Goal: Information Seeking & Learning: Get advice/opinions

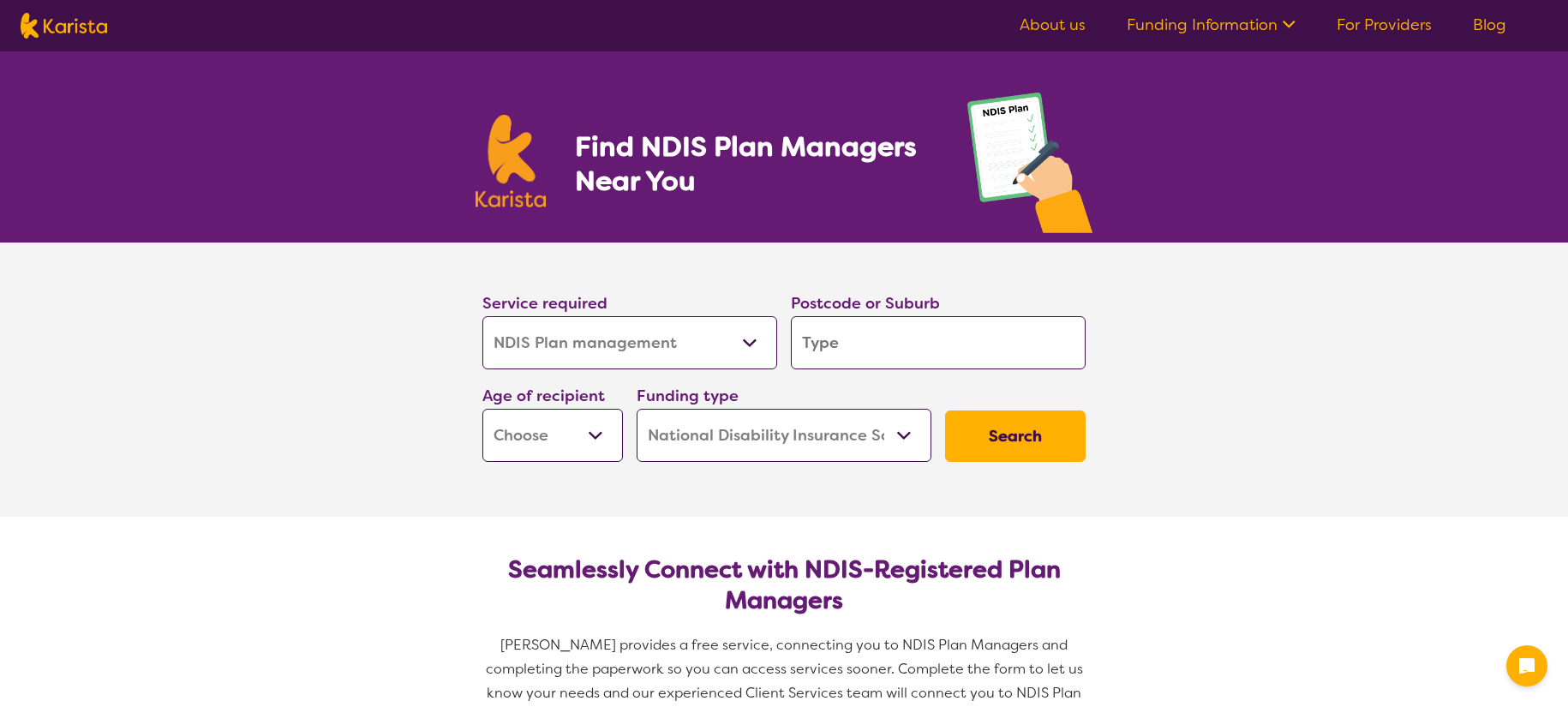
select select "NDIS Plan management"
select select "NDIS"
select select "NDIS Plan management"
select select "NDIS"
click at [721, 348] on select "Allied Health Assistant Assessment ([MEDICAL_DATA] or [MEDICAL_DATA]) Behaviour…" at bounding box center [630, 343] width 295 height 53
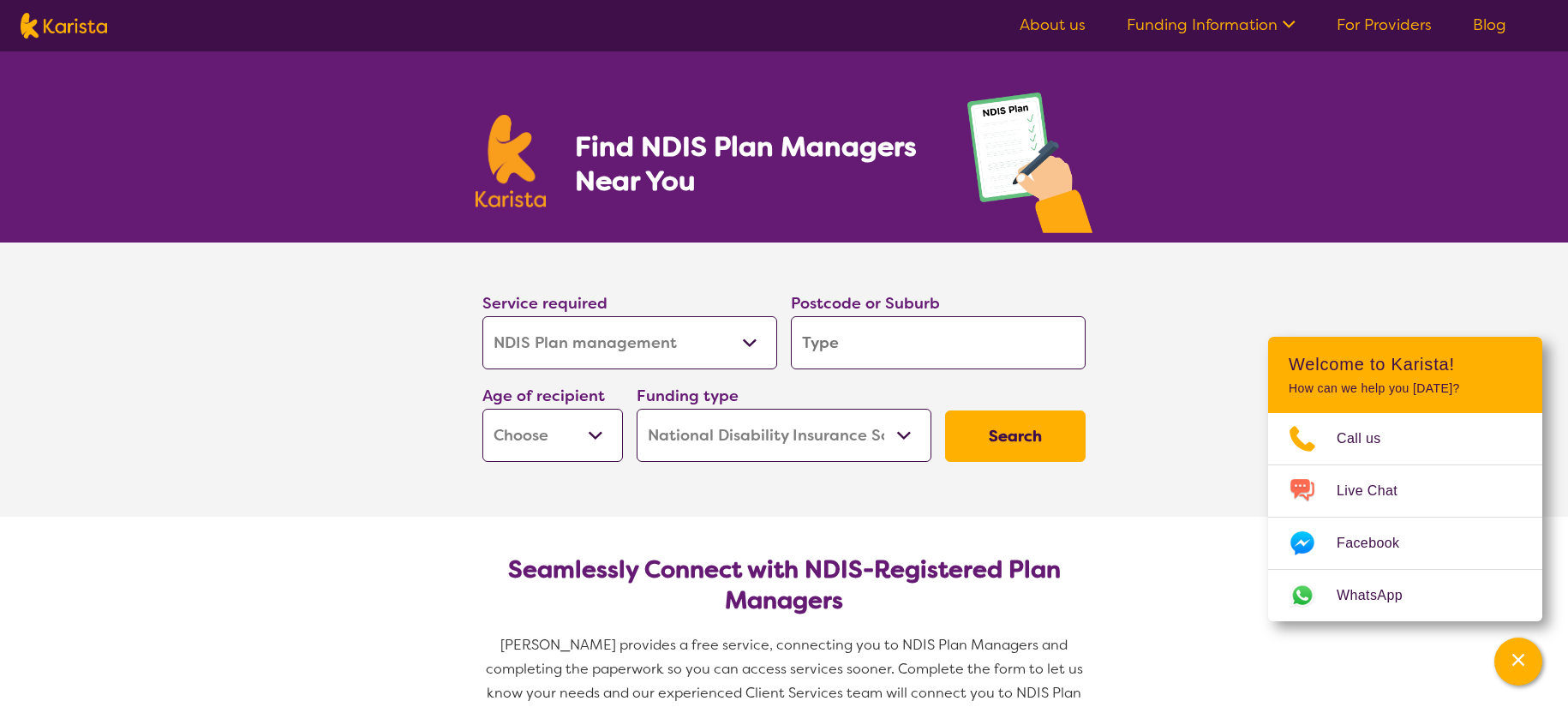
click at [908, 341] on input "search" at bounding box center [939, 343] width 295 height 53
type input "3"
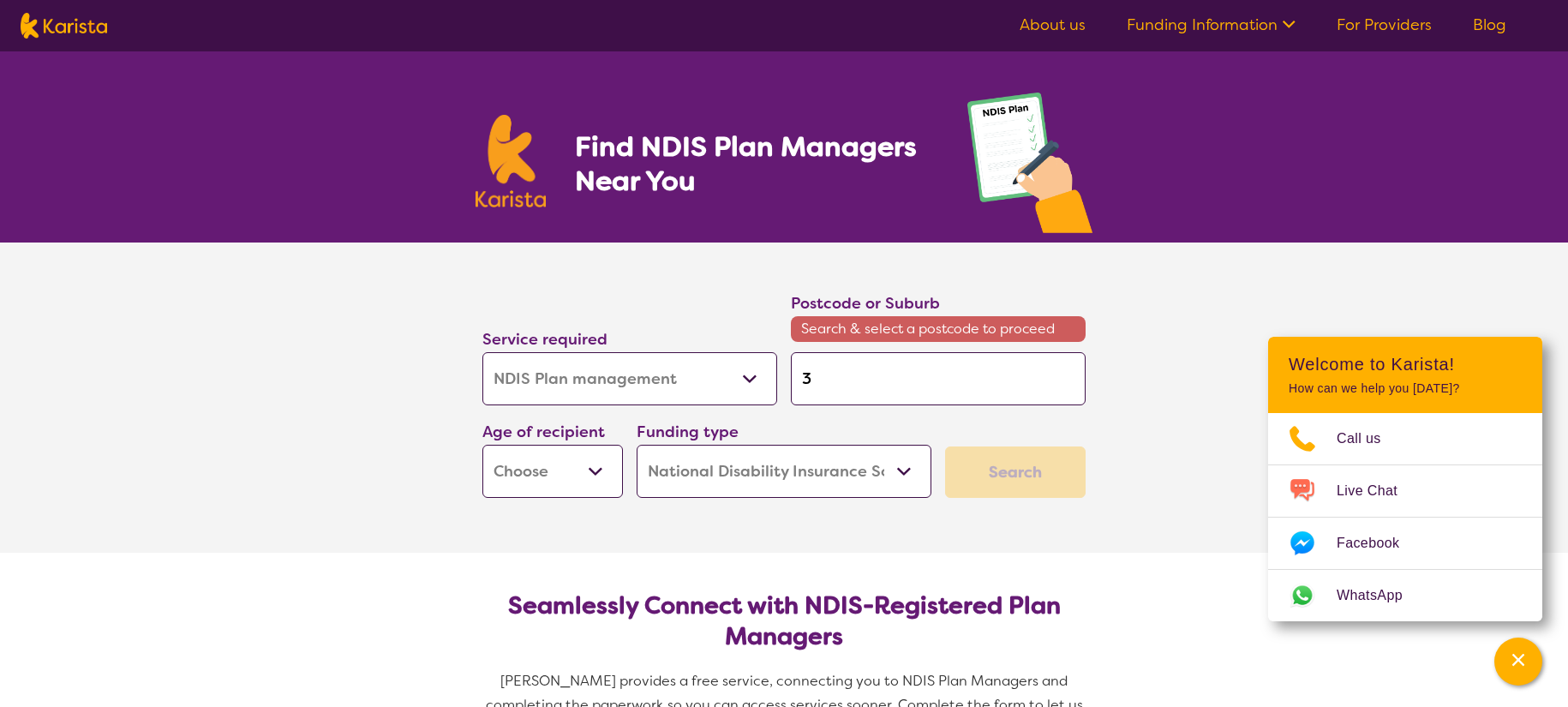
type input "30"
type input "306"
type input "3064"
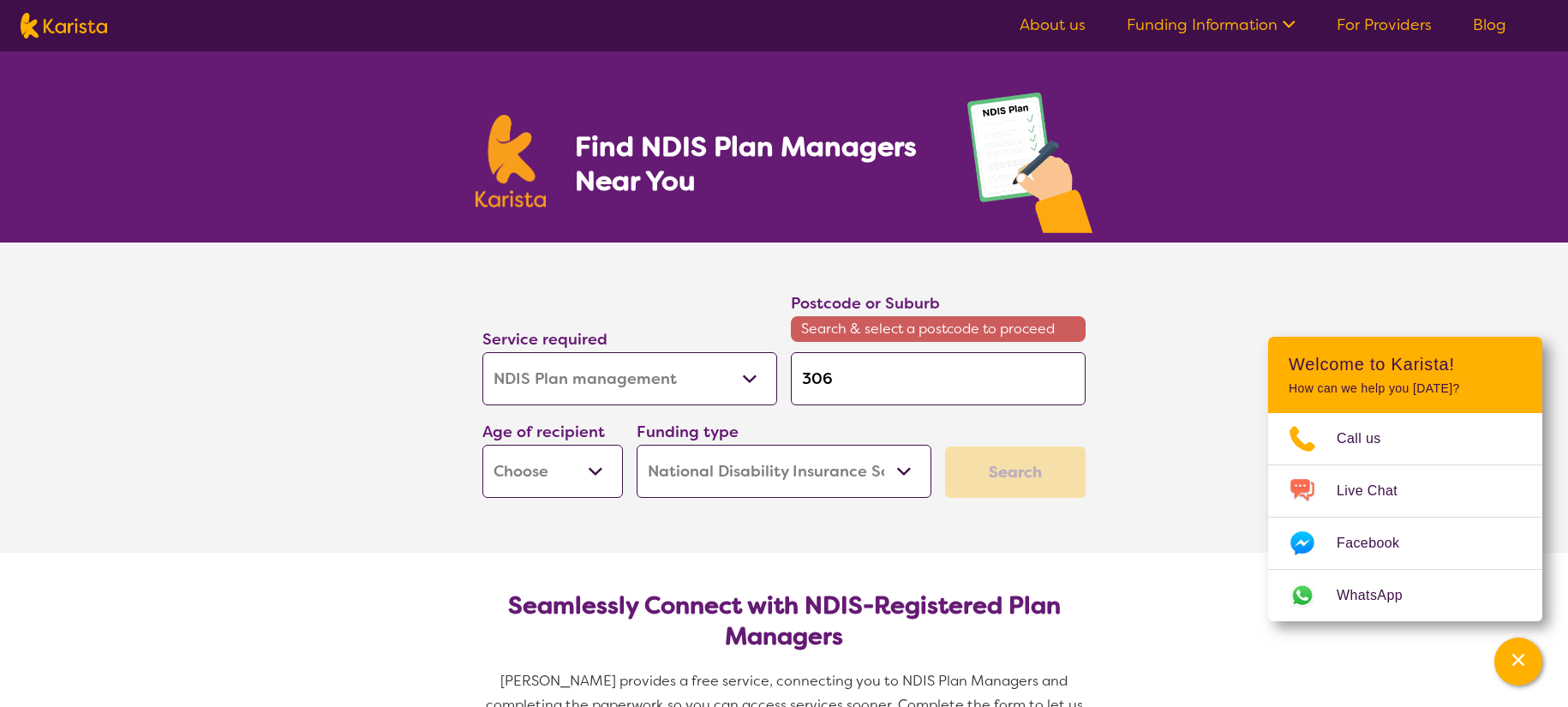
type input "3064"
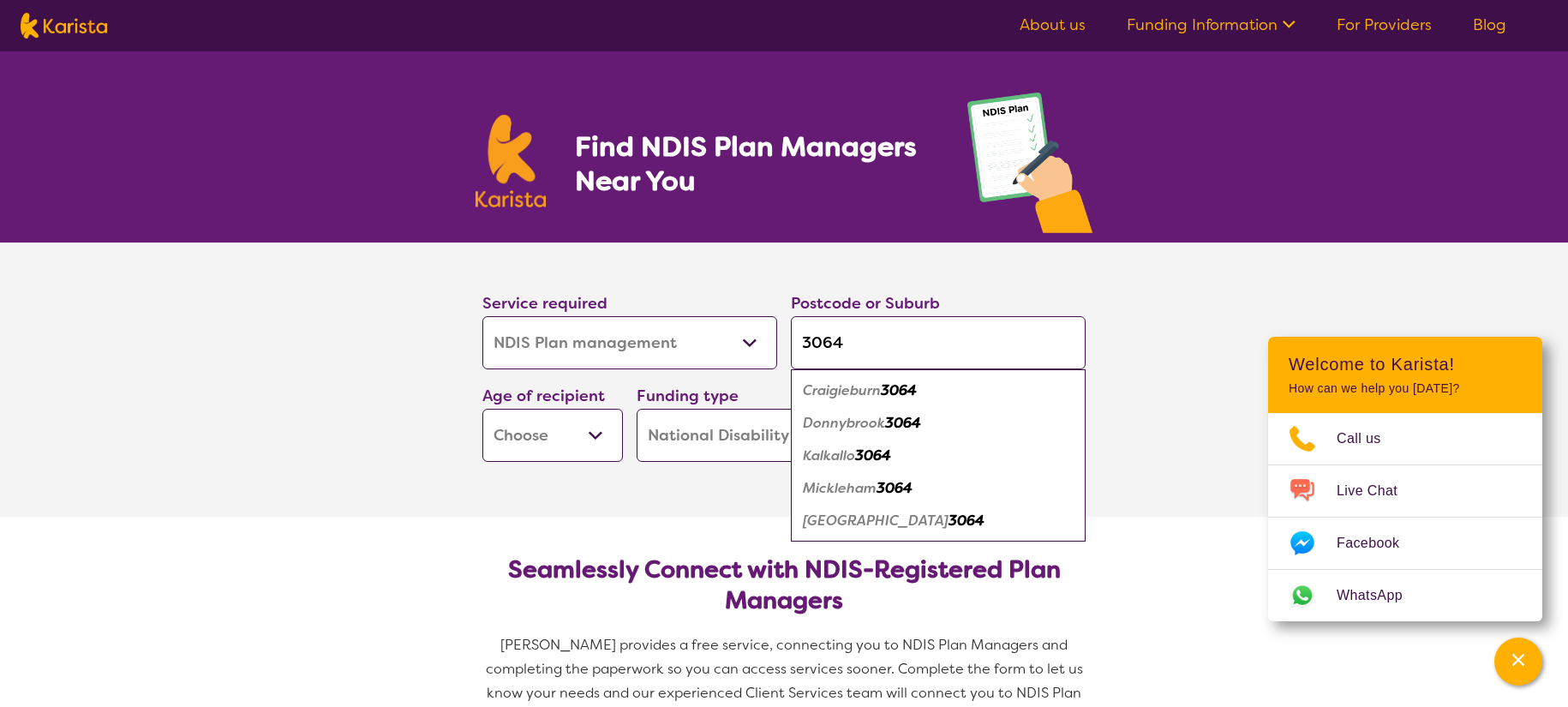
type input "3064"
click at [589, 430] on select "Early Childhood - 0 to 9 Child - 10 to 11 Adolescent - 12 to 17 Adult - 18 to 6…" at bounding box center [552, 435] width 140 height 53
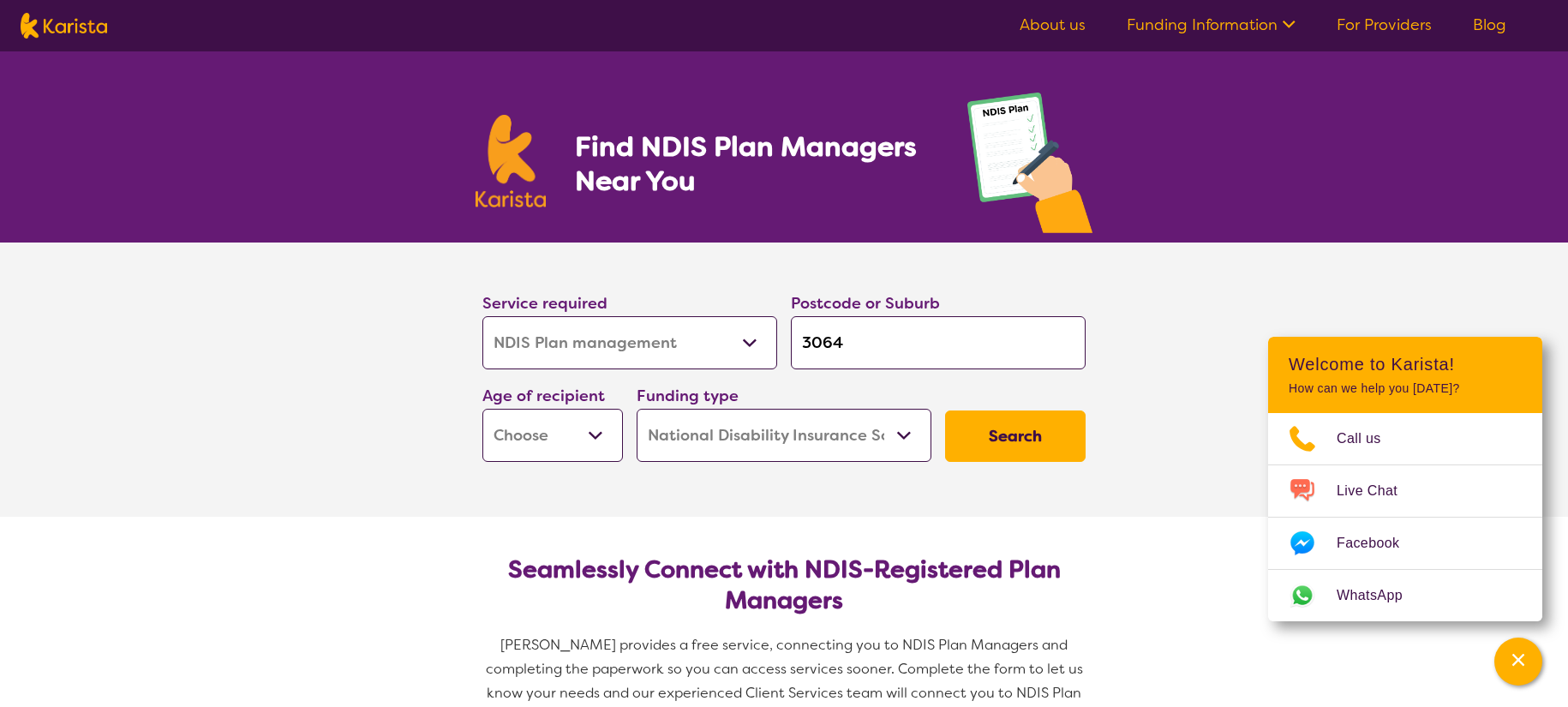
select select "EC"
click at [1029, 429] on button "Search" at bounding box center [1015, 436] width 140 height 51
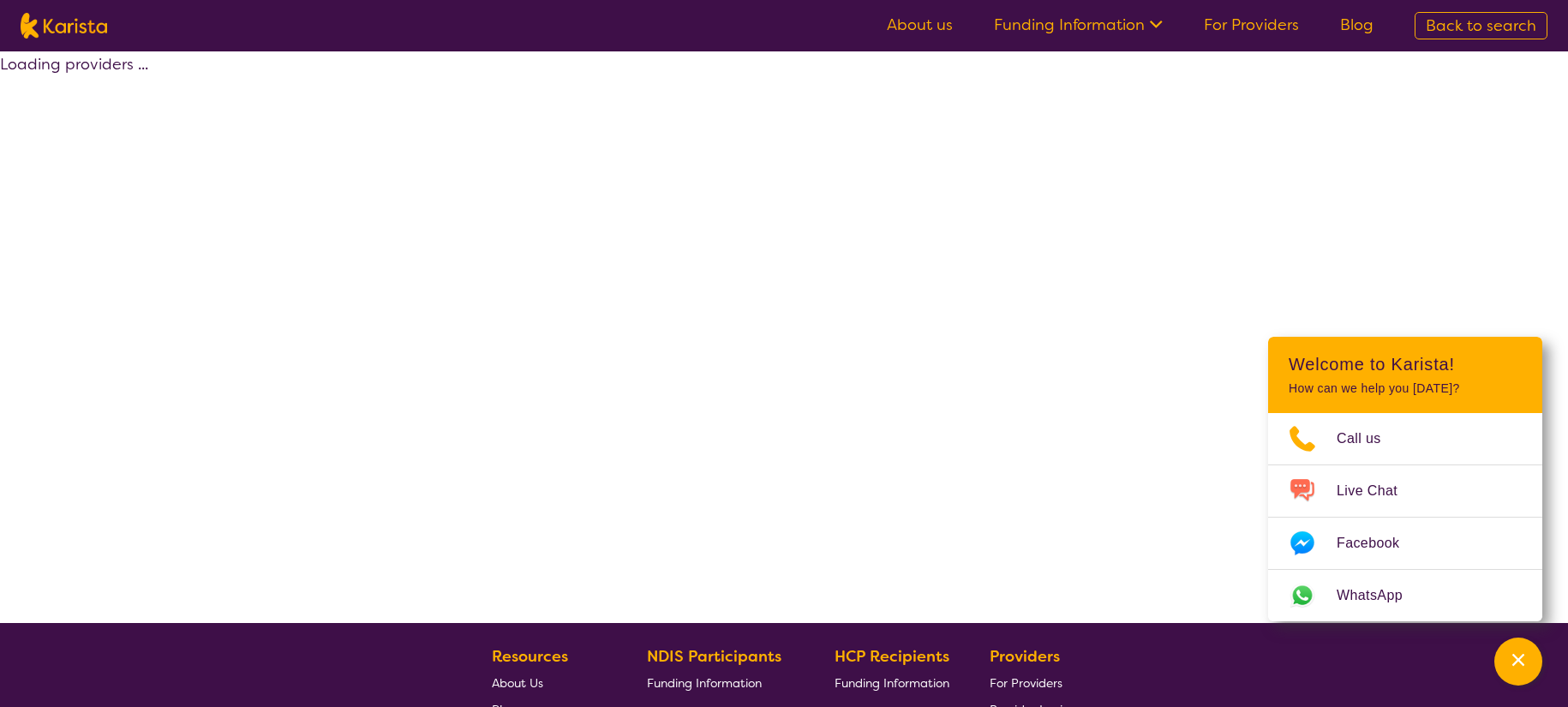
select select "by_score"
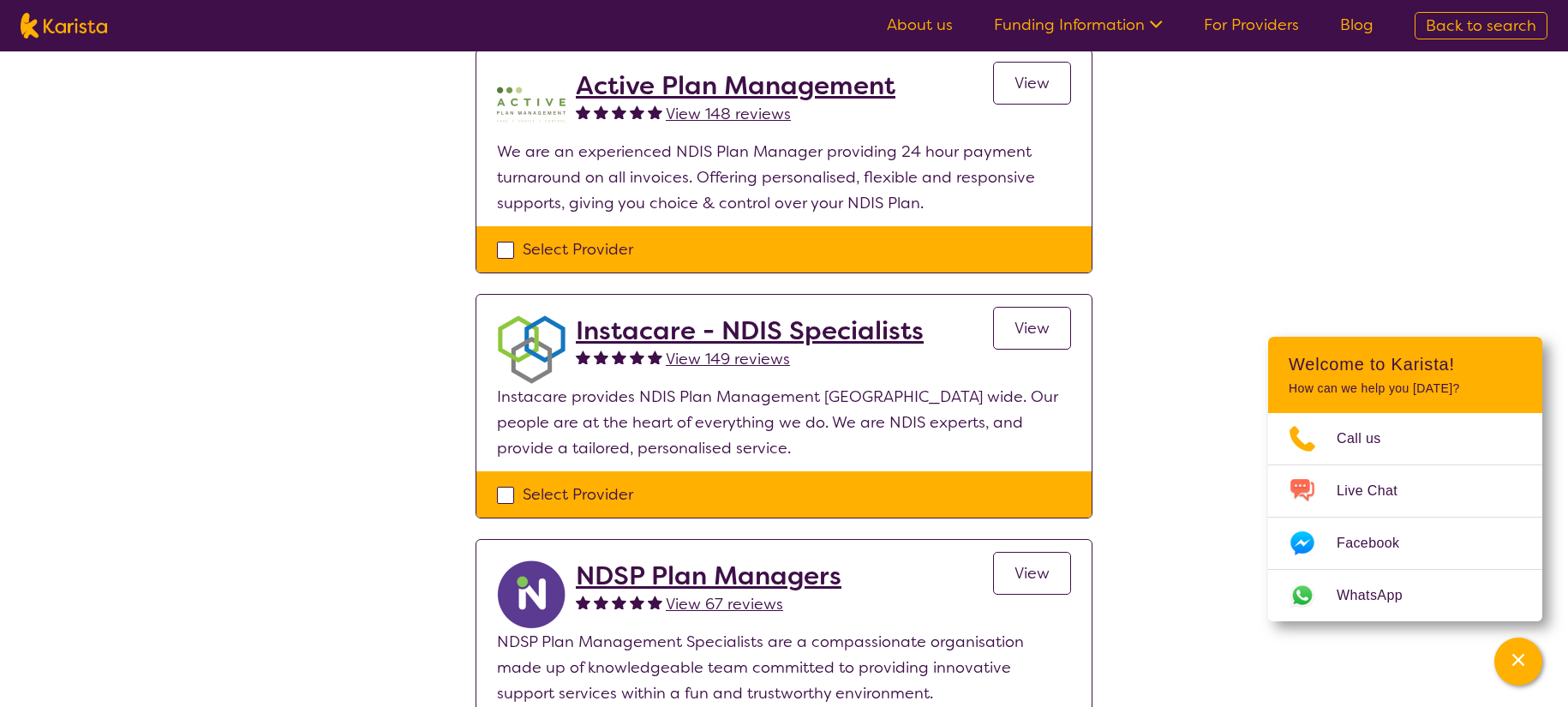
scroll to position [150, 0]
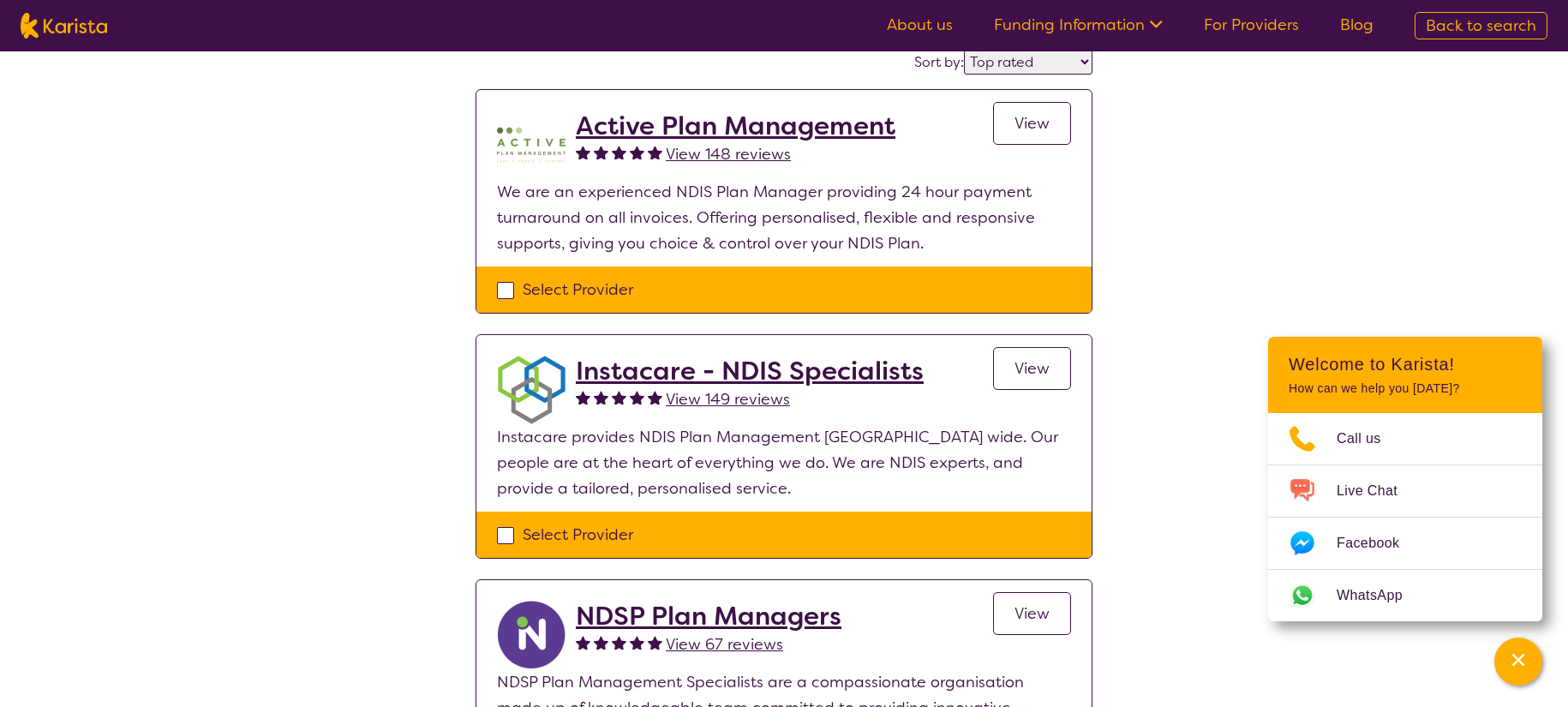
click at [703, 159] on span "View 148 reviews" at bounding box center [728, 154] width 125 height 20
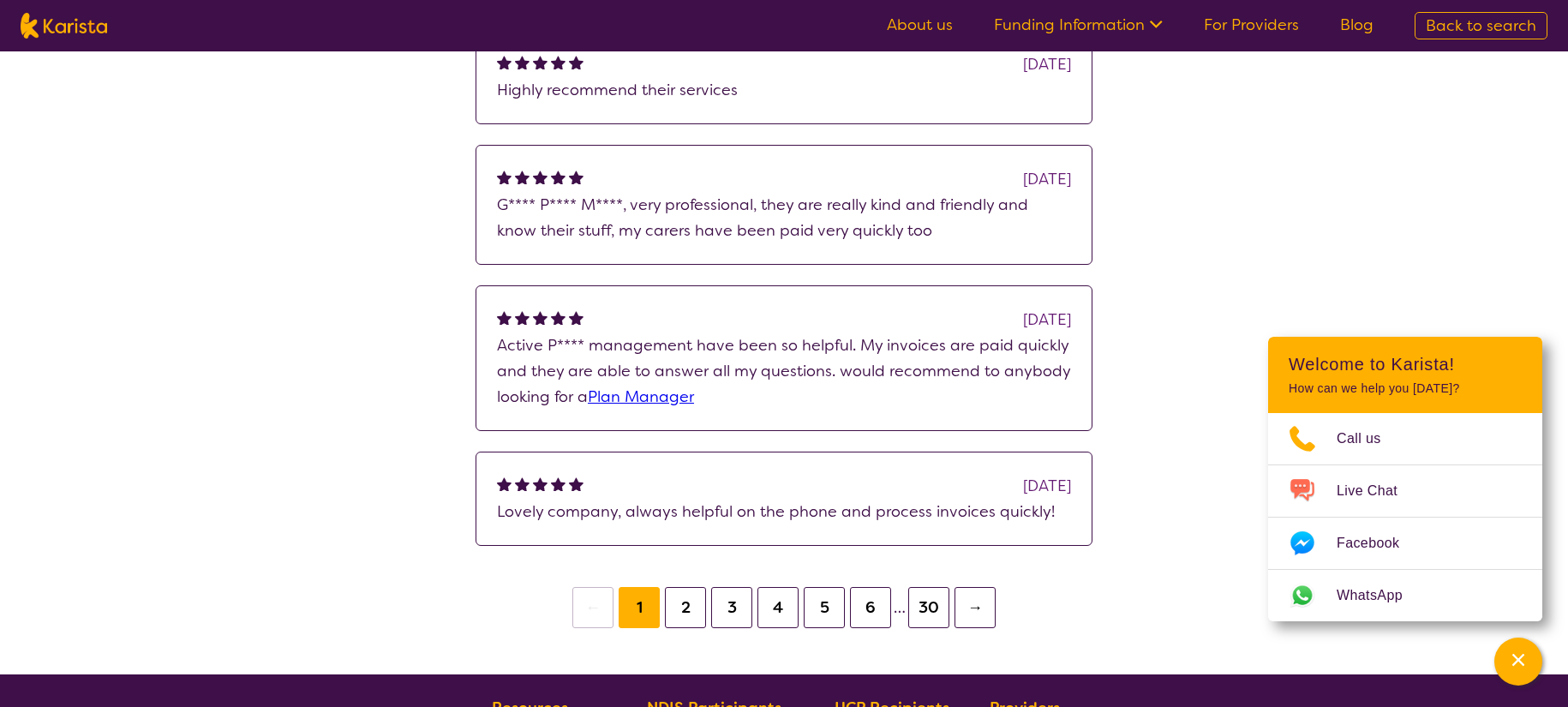
scroll to position [625, 0]
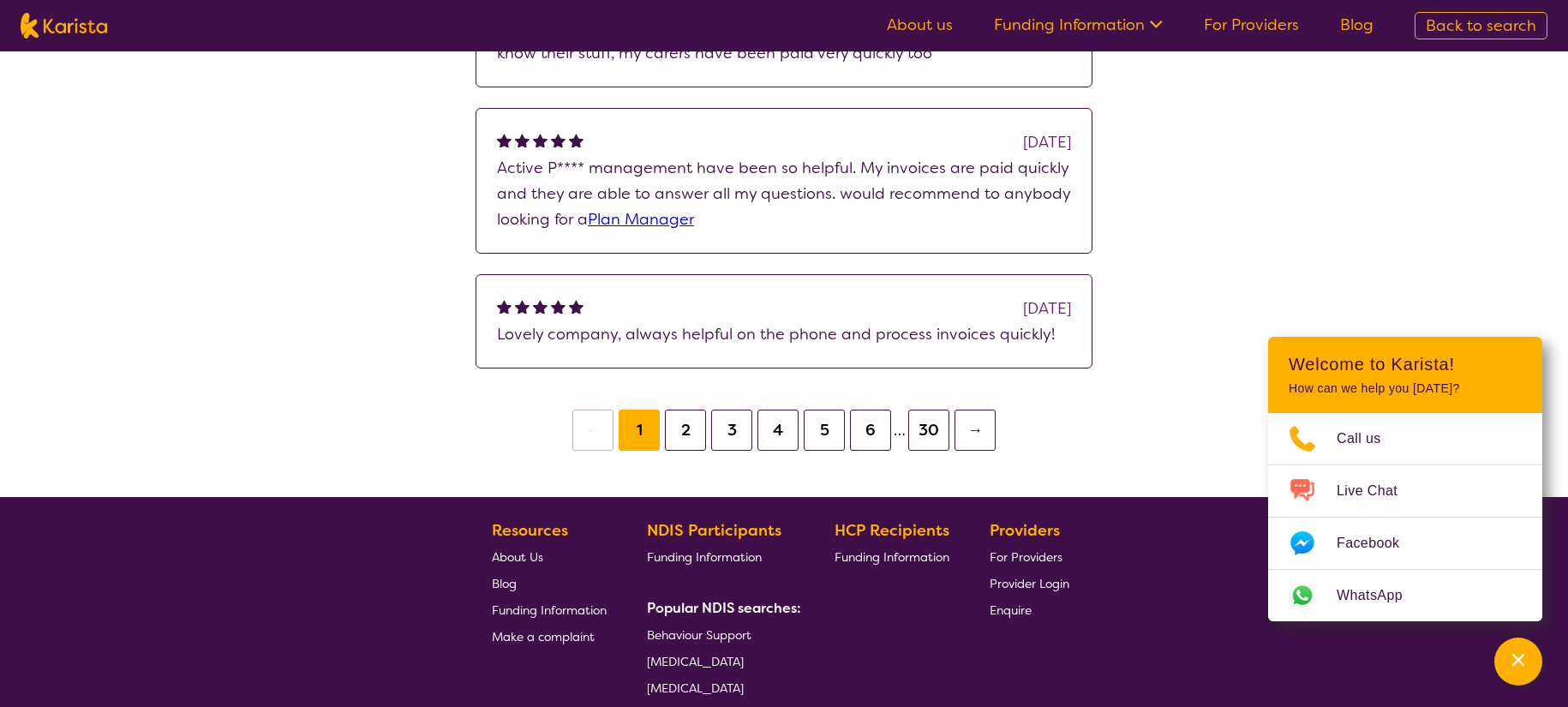
click at [772, 433] on button "4" at bounding box center [778, 430] width 41 height 41
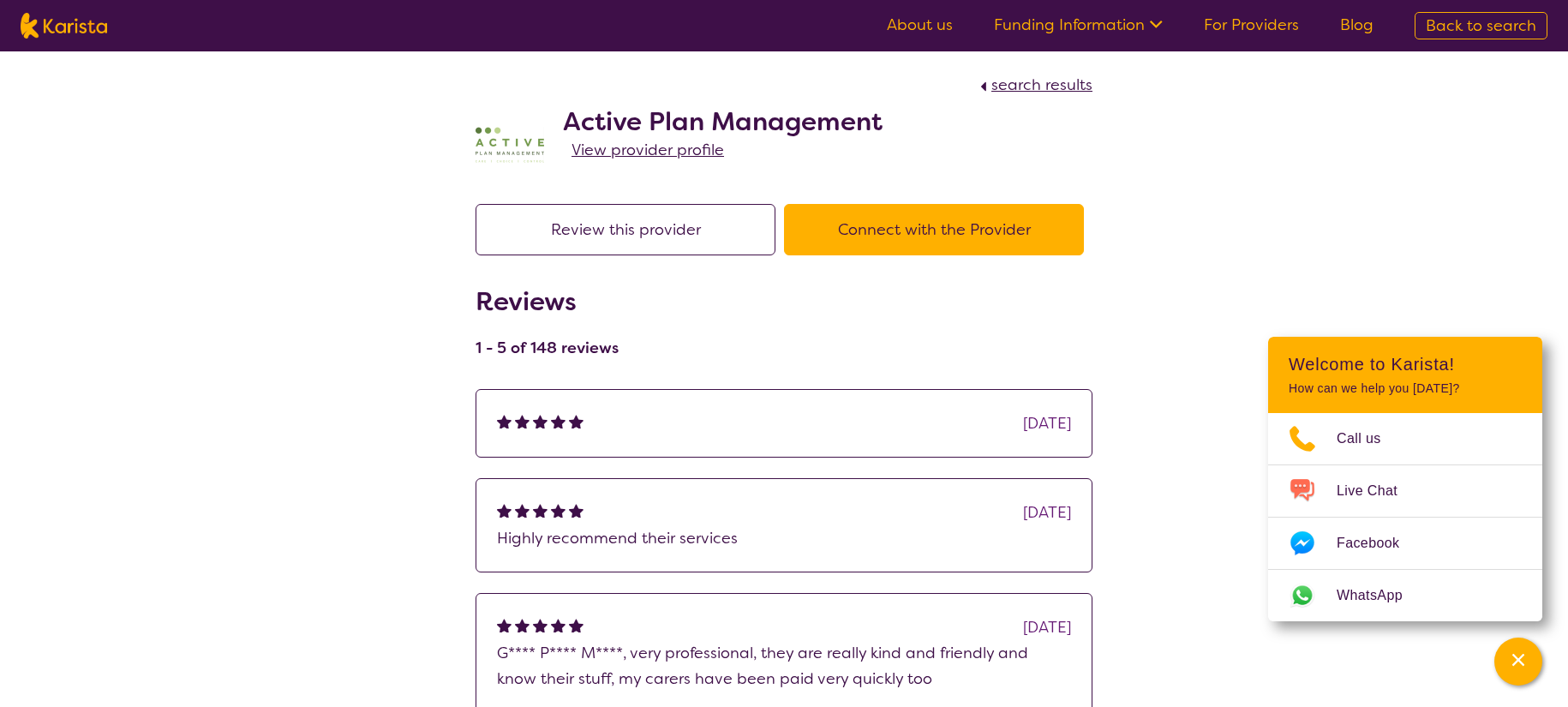
select select "by_score"
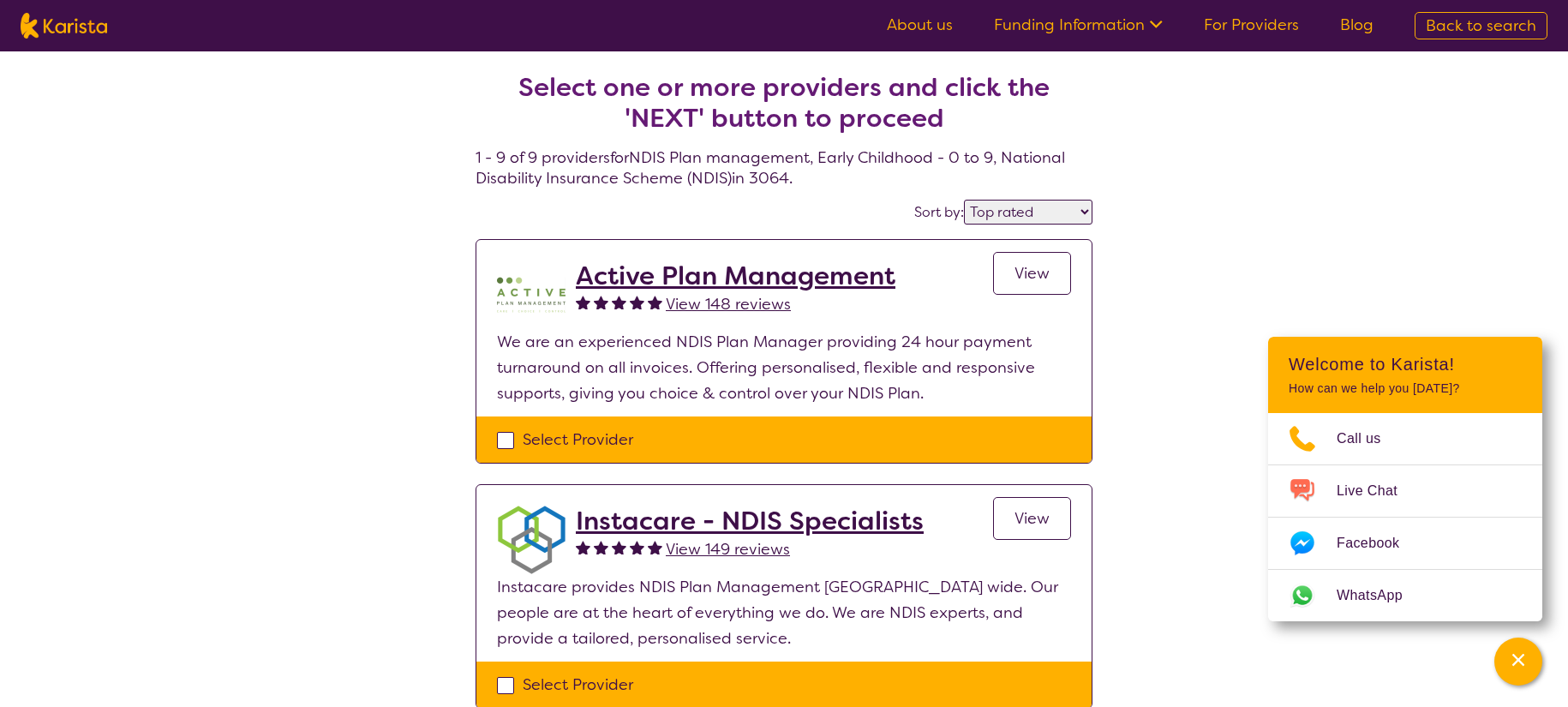
scroll to position [150, 0]
